Goal: Information Seeking & Learning: Learn about a topic

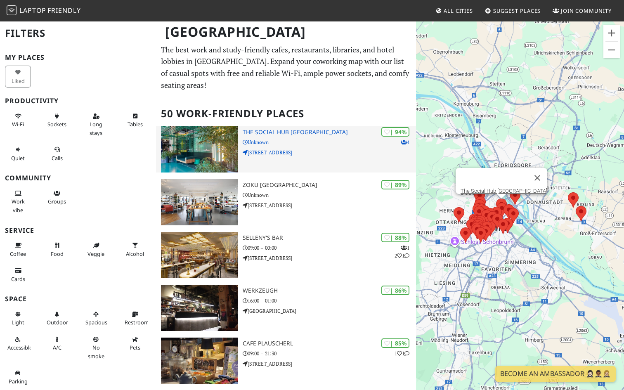
click at [269, 129] on h3 "The Social Hub [GEOGRAPHIC_DATA]" at bounding box center [329, 132] width 173 height 7
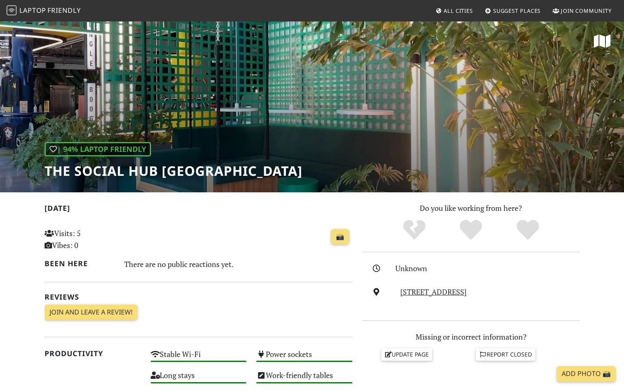
click at [468, 113] on div "| 94% Laptop Friendly The Social Hub Vienna" at bounding box center [312, 107] width 624 height 172
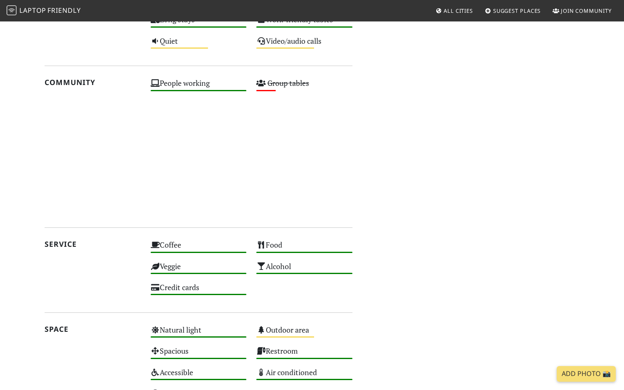
scroll to position [628, 0]
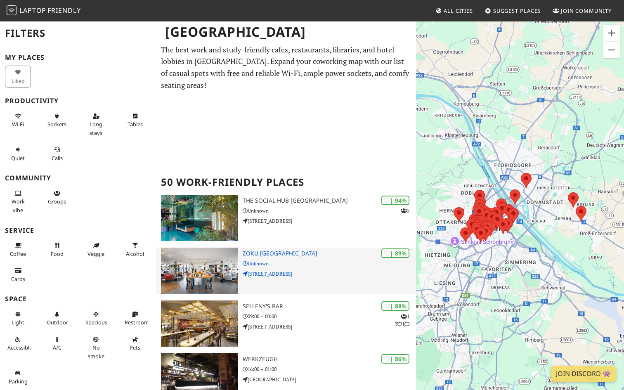
click at [255, 174] on h2 "50 Work-Friendly Places" at bounding box center [286, 182] width 250 height 25
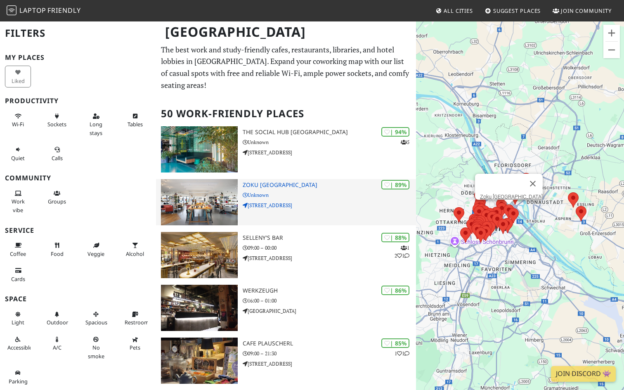
click at [219, 179] on img at bounding box center [199, 202] width 77 height 46
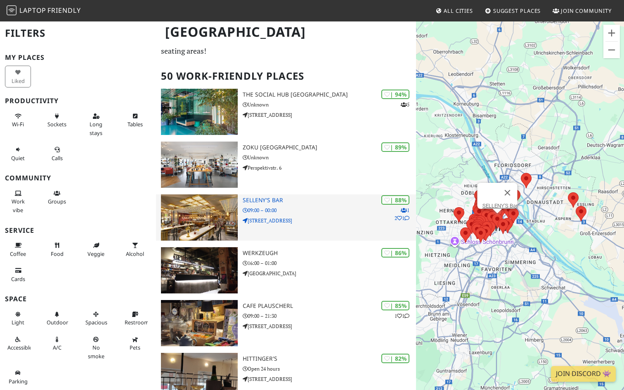
scroll to position [36, 0]
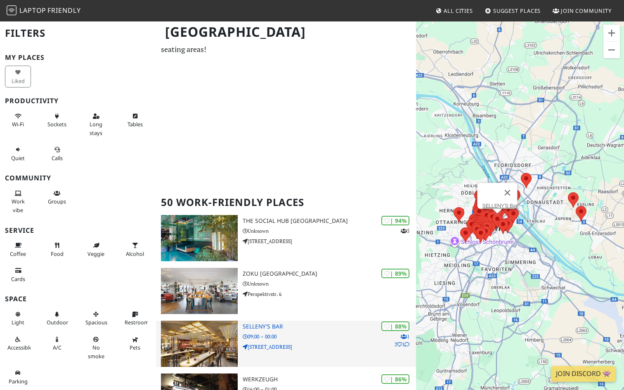
click at [212, 323] on img at bounding box center [199, 344] width 77 height 46
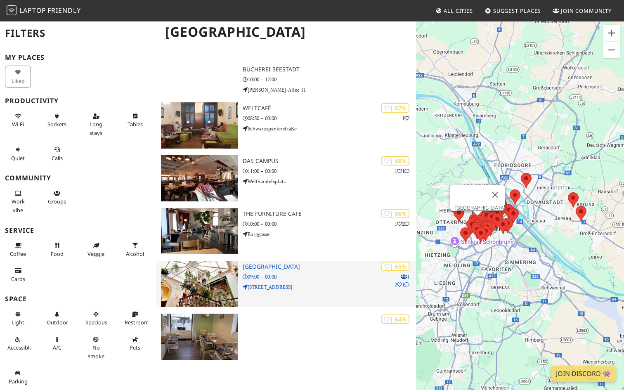
scroll to position [1425, 0]
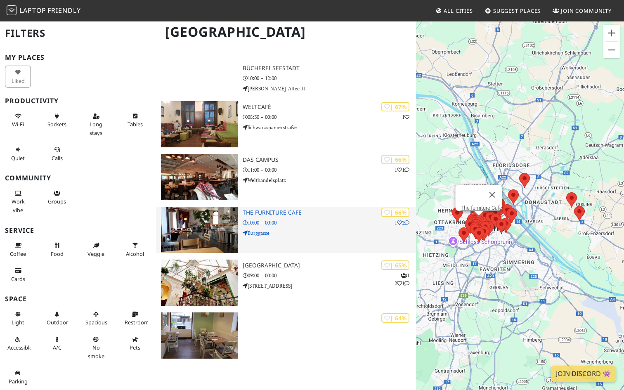
click at [219, 225] on img at bounding box center [199, 230] width 77 height 46
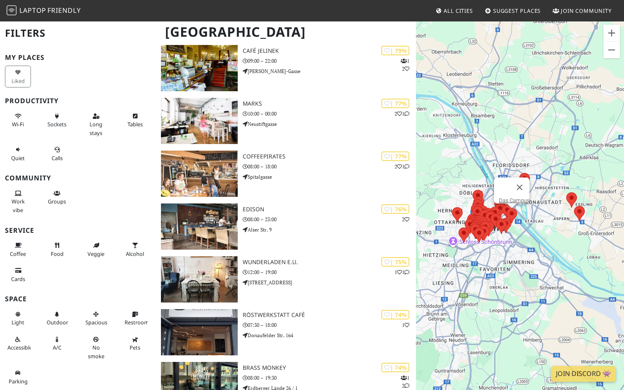
scroll to position [0, 0]
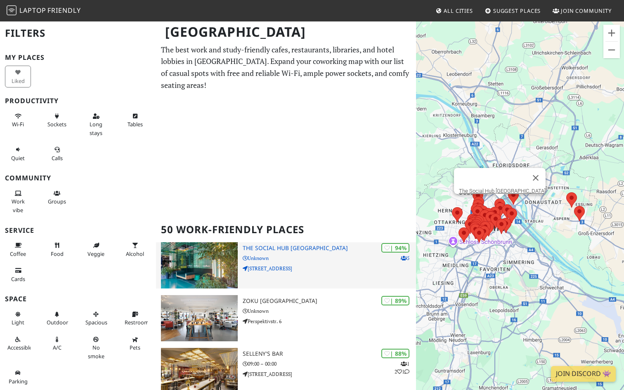
click at [209, 242] on img at bounding box center [199, 265] width 77 height 46
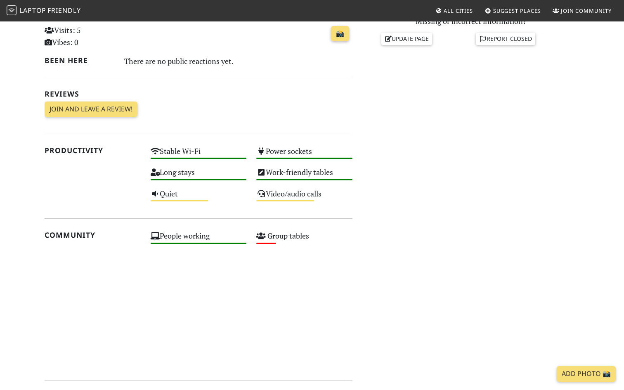
scroll to position [115, 0]
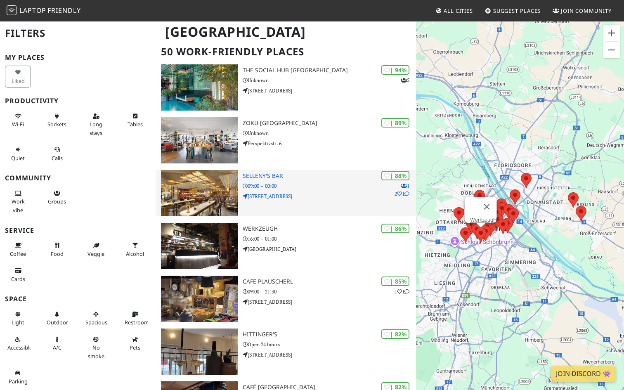
scroll to position [65, 0]
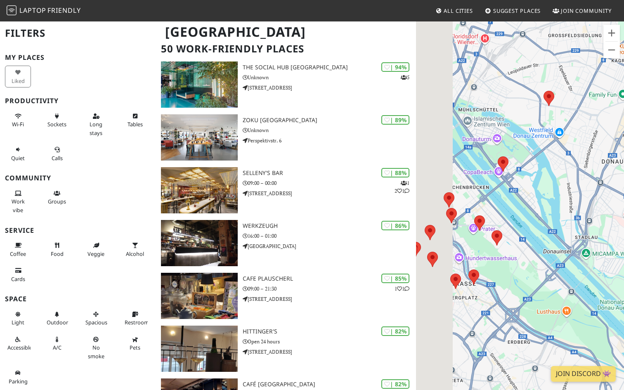
drag, startPoint x: 559, startPoint y: 205, endPoint x: 622, endPoint y: 184, distance: 67.1
click at [623, 185] on div "To navigate, press the arrow keys." at bounding box center [520, 216] width 208 height 390
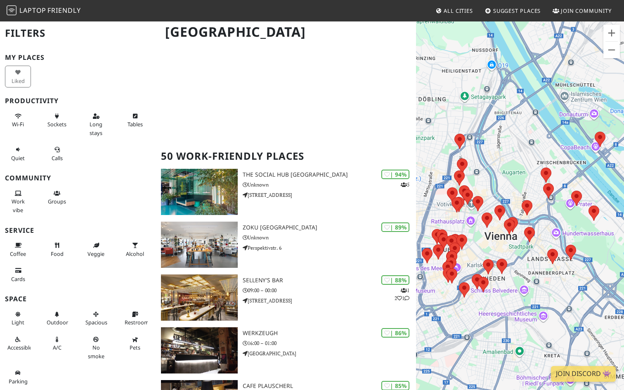
drag, startPoint x: 585, startPoint y: 178, endPoint x: 619, endPoint y: 173, distance: 33.7
click at [619, 173] on div "To navigate, press the arrow keys." at bounding box center [520, 216] width 208 height 390
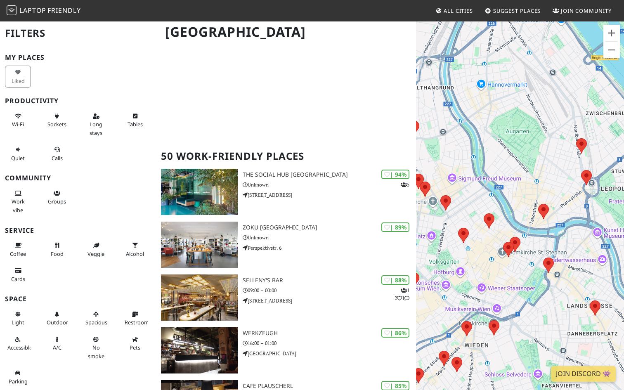
drag, startPoint x: 519, startPoint y: 204, endPoint x: 573, endPoint y: 118, distance: 101.5
click at [573, 118] on div "To navigate, press the arrow keys." at bounding box center [520, 216] width 208 height 390
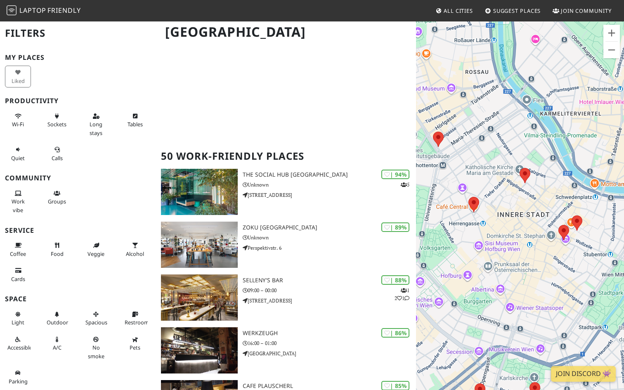
click at [520, 179] on img at bounding box center [524, 175] width 11 height 15
click at [519, 168] on area at bounding box center [519, 168] width 0 height 0
click at [523, 157] on link "KAFFEIN" at bounding box center [527, 160] width 20 height 6
